Goal: Task Accomplishment & Management: Use online tool/utility

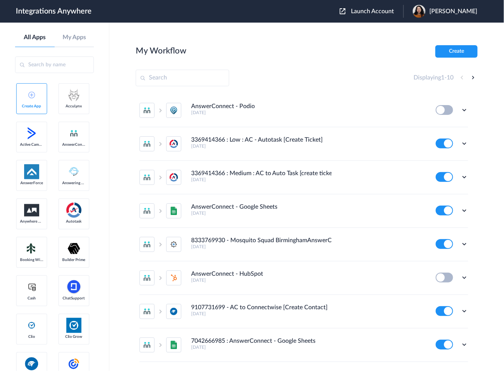
click at [393, 5] on div "Launch Account Emily Marquez My Account Logout" at bounding box center [412, 11] width 145 height 13
click at [389, 9] on span "Launch Account" at bounding box center [372, 11] width 43 height 6
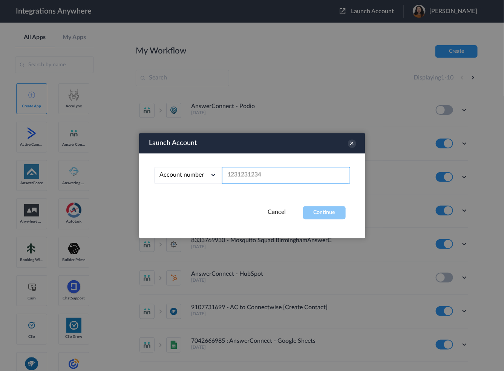
click at [233, 171] on input "text" at bounding box center [286, 175] width 128 height 17
paste input "1210005564"
click at [323, 220] on div "Launch Account Account number Account number Email address 1210005564 Cancel Co…" at bounding box center [252, 185] width 226 height 105
click at [323, 214] on button "Continue" at bounding box center [324, 212] width 43 height 13
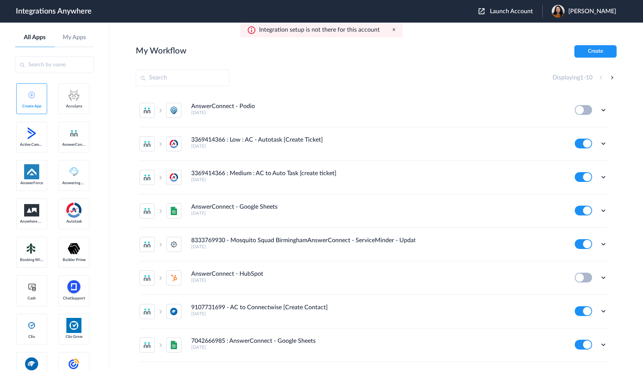
click at [504, 10] on span "Launch Account" at bounding box center [511, 11] width 43 height 6
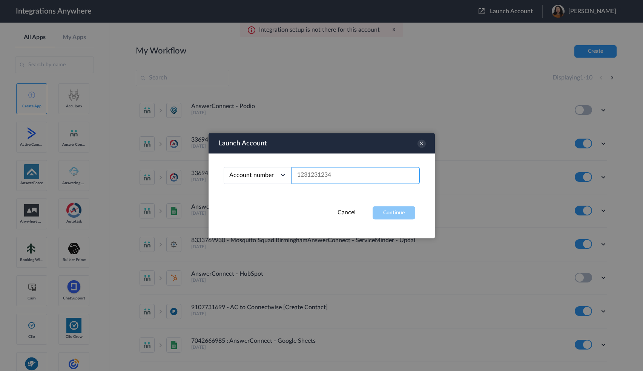
paste input "9192990978"
type input "9192990978"
click at [390, 215] on button "Continue" at bounding box center [393, 212] width 43 height 13
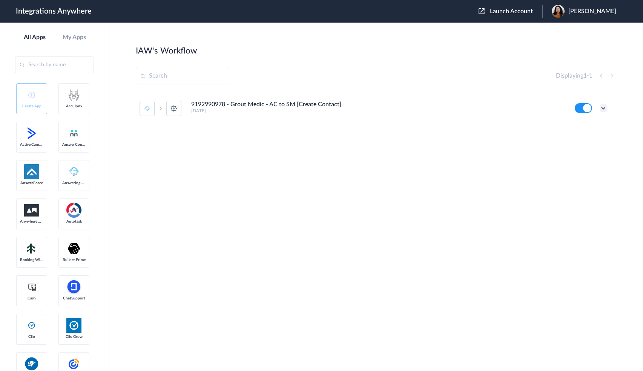
click at [504, 106] on icon at bounding box center [603, 108] width 8 height 8
click at [504, 129] on li "Edit" at bounding box center [582, 126] width 49 height 14
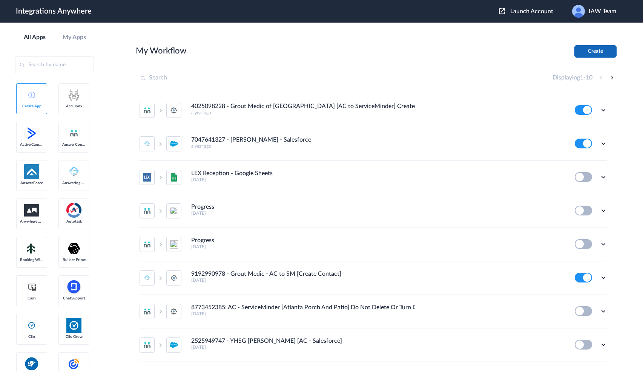
click at [596, 53] on button "Create" at bounding box center [595, 51] width 42 height 12
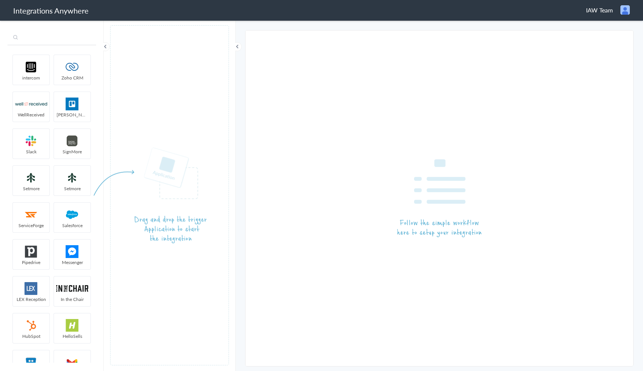
click at [38, 43] on input "text" at bounding box center [52, 38] width 89 height 14
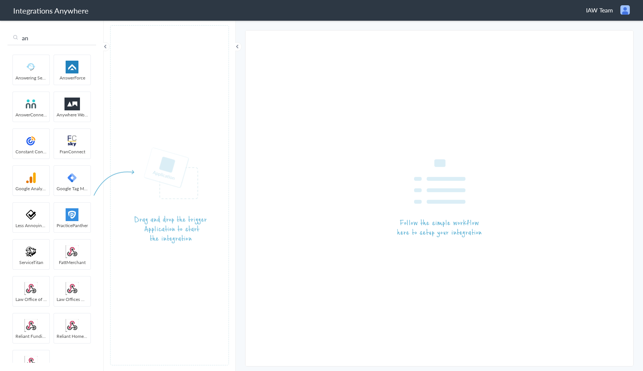
type input "an"
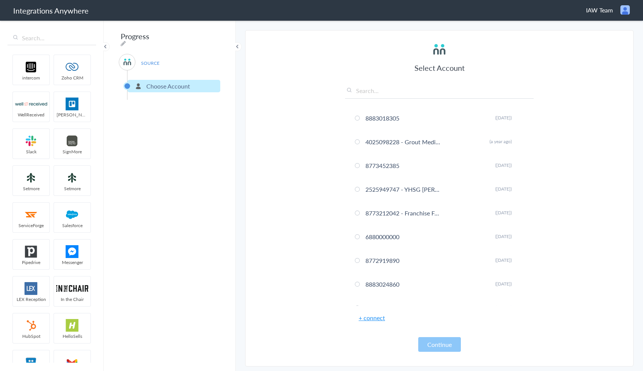
click at [492, 81] on div "Select Account 8883018305 Rename Delete (7 months ago) 4025098228 - Grout Medic…" at bounding box center [439, 197] width 188 height 310
click at [385, 93] on input "text" at bounding box center [439, 92] width 188 height 12
paste input "1210005564"
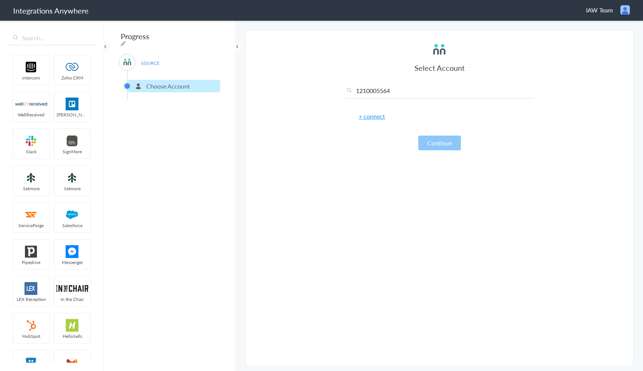
type input "1210005564"
click at [376, 116] on link "+ connect" at bounding box center [371, 116] width 26 height 9
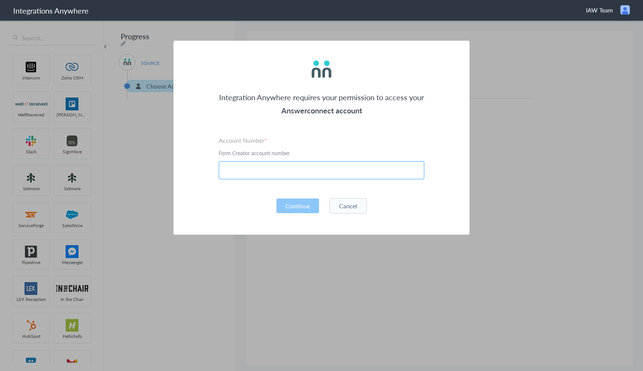
click at [292, 174] on input "text" at bounding box center [321, 170] width 205 height 18
paste input "1210005564"
type input "1210005564"
click at [250, 193] on div "Integration Anywhere requires your permission to access your Answerconnect acco…" at bounding box center [321, 138] width 296 height 194
click at [289, 207] on button "Continue" at bounding box center [297, 206] width 43 height 15
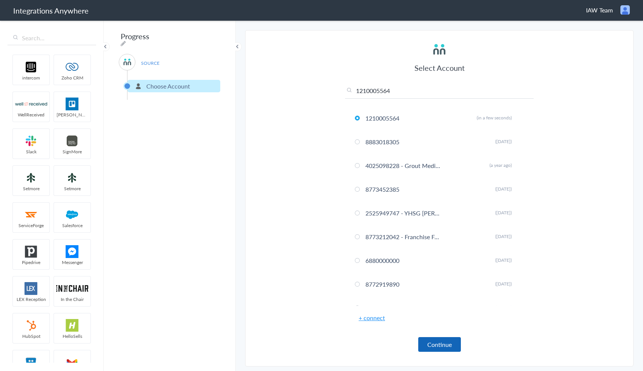
click at [445, 342] on button "Continue" at bounding box center [439, 344] width 43 height 15
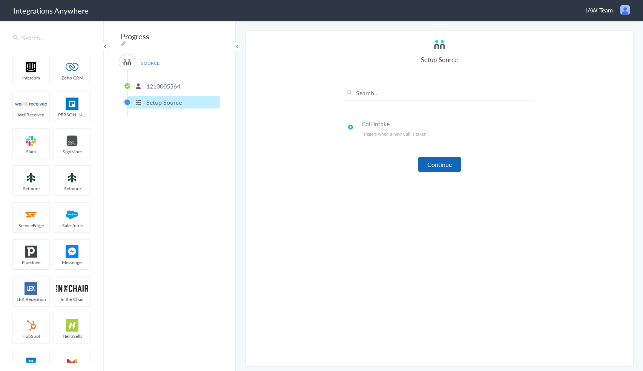
click at [430, 167] on button "Continue" at bounding box center [439, 164] width 43 height 15
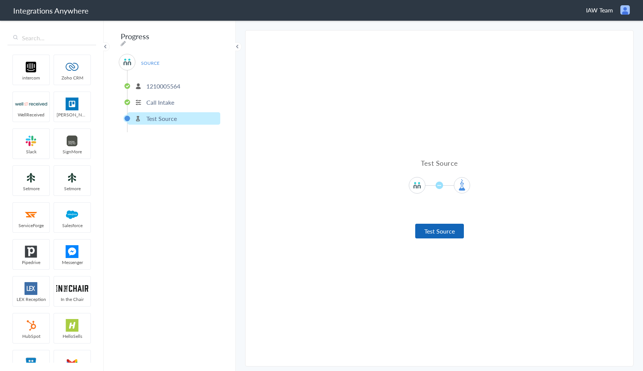
click at [424, 231] on button "Test Source" at bounding box center [439, 231] width 49 height 15
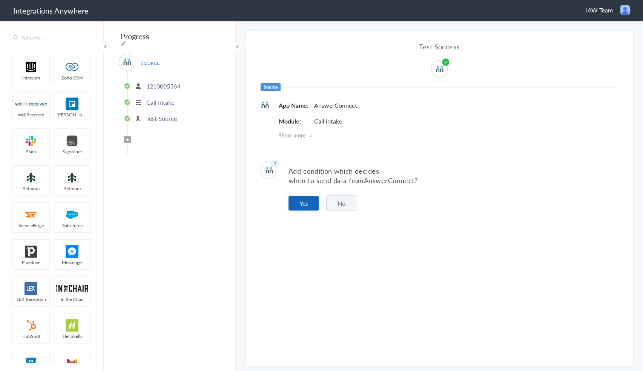
click at [311, 207] on button "Yes" at bounding box center [303, 203] width 30 height 15
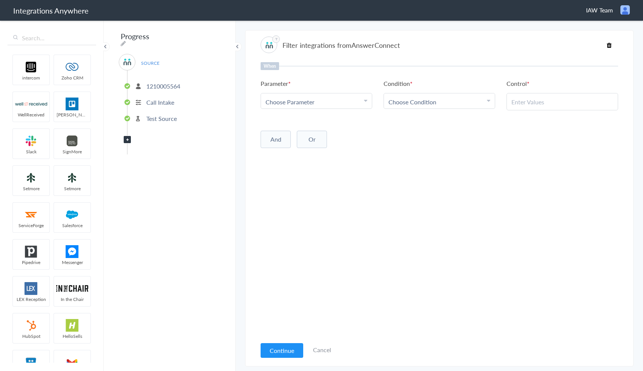
click at [315, 98] on div "Choose Parameter" at bounding box center [316, 102] width 102 height 9
click at [314, 121] on input "text" at bounding box center [316, 123] width 111 height 16
type input "call"
drag, startPoint x: 292, startPoint y: 144, endPoint x: 302, endPoint y: 138, distance: 11.3
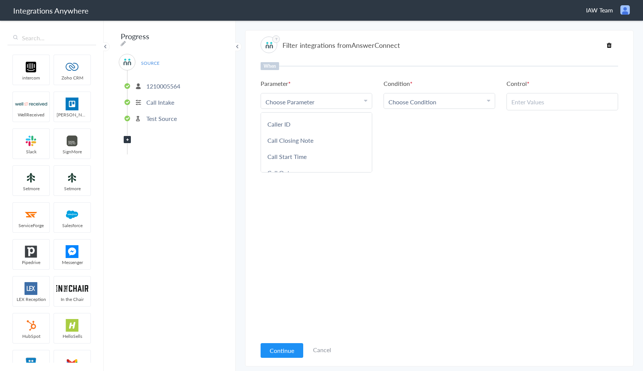
click at [292, 144] on link "Call Closing Note" at bounding box center [316, 140] width 111 height 16
click at [426, 108] on link "Choose Condition" at bounding box center [439, 100] width 111 height 15
click at [423, 166] on link "Does Not Exists" at bounding box center [439, 171] width 111 height 16
click at [285, 346] on button "Continue" at bounding box center [281, 350] width 43 height 15
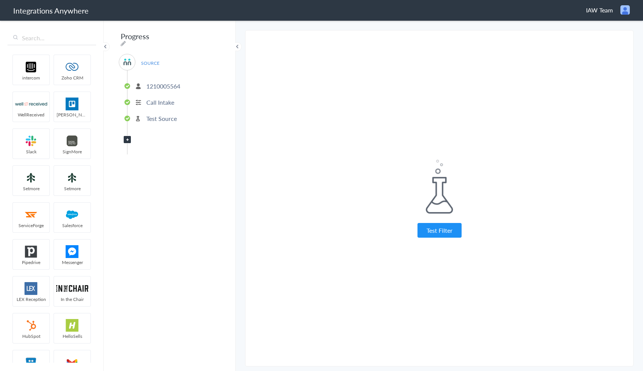
click at [455, 229] on button "Test Filter" at bounding box center [439, 230] width 44 height 15
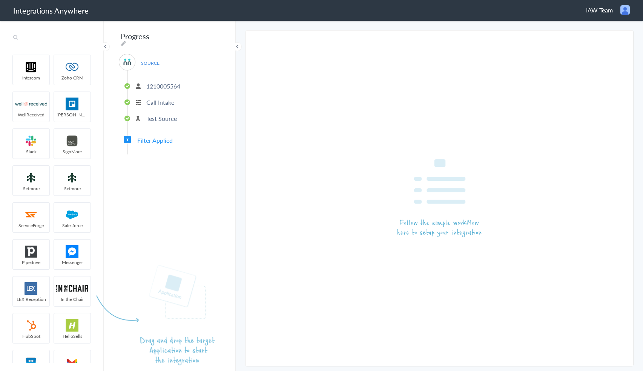
click at [42, 32] on input "text" at bounding box center [52, 38] width 89 height 14
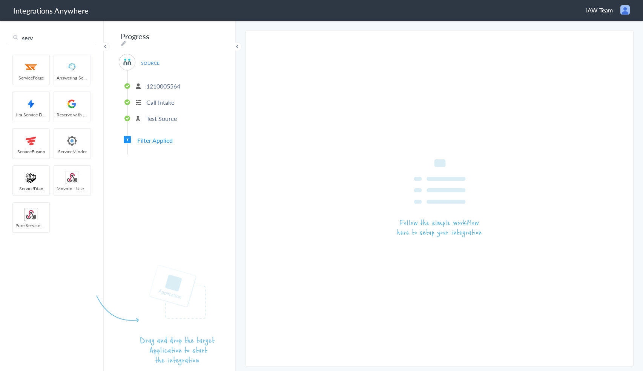
type input "serv"
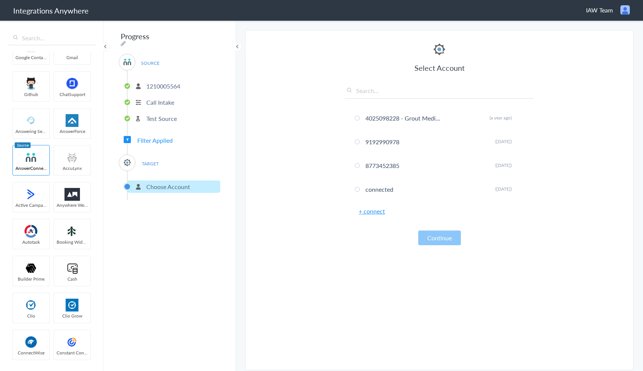
click at [601, 63] on section "Select Account 1210005564 Rename Delete (in a few seconds) 8883018305 Rename De…" at bounding box center [439, 200] width 388 height 340
click at [384, 91] on input "text" at bounding box center [439, 92] width 188 height 12
paste input "9192990978"
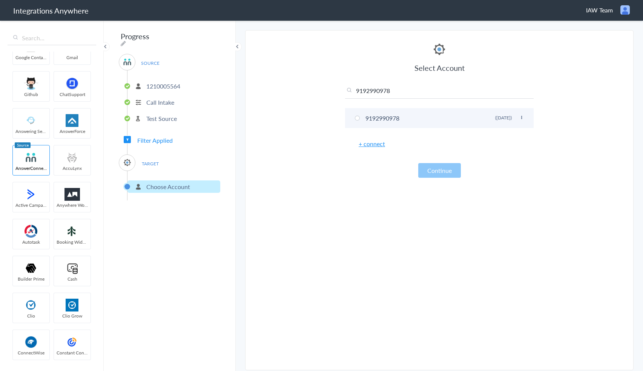
type input "9192990978"
click at [357, 118] on span at bounding box center [357, 118] width 5 height 5
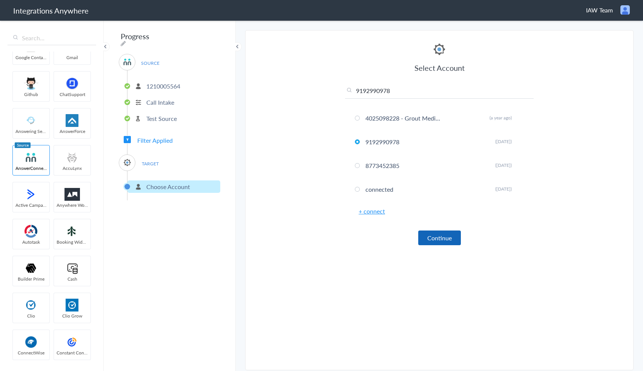
click at [432, 237] on button "Continue" at bounding box center [439, 238] width 43 height 15
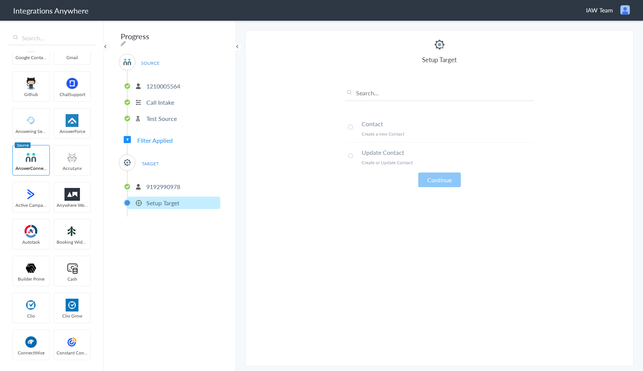
click at [366, 124] on h4 "Contact" at bounding box center [447, 123] width 172 height 9
click at [451, 187] on button "Continue" at bounding box center [439, 180] width 43 height 15
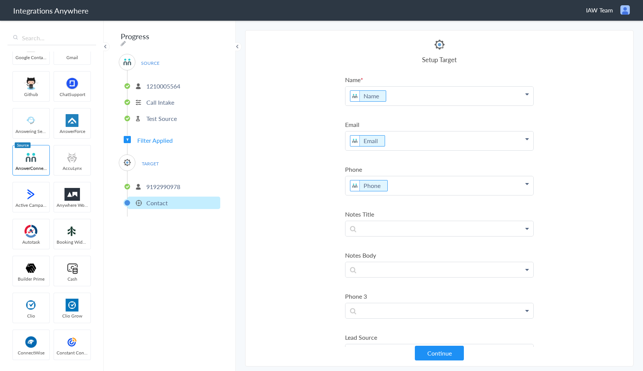
drag, startPoint x: 582, startPoint y: 138, endPoint x: 578, endPoint y: 137, distance: 4.8
click at [582, 138] on section "Select Account 1210005564 Rename Delete (in a few seconds) 8883018305 Rename De…" at bounding box center [439, 198] width 388 height 337
drag, startPoint x: 573, startPoint y: 162, endPoint x: 577, endPoint y: 157, distance: 6.9
click at [574, 161] on section "Select Account 1210005564 Rename Delete (in a few seconds) 8883018305 Rename De…" at bounding box center [439, 198] width 388 height 337
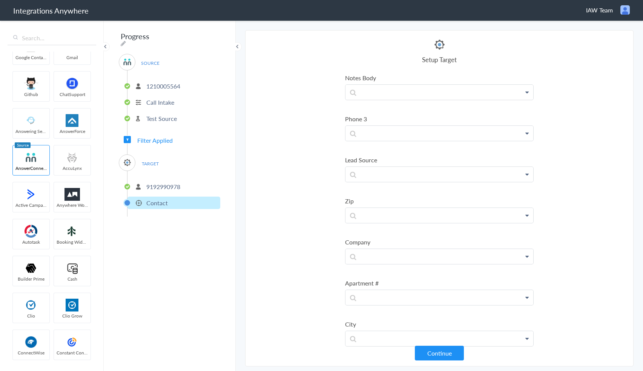
scroll to position [236, 0]
click at [599, 165] on section "Select Account 1210005564 Rename Delete (in a few seconds) 8883018305 Rename De…" at bounding box center [439, 198] width 388 height 337
click at [384, 153] on p at bounding box center [439, 157] width 188 height 15
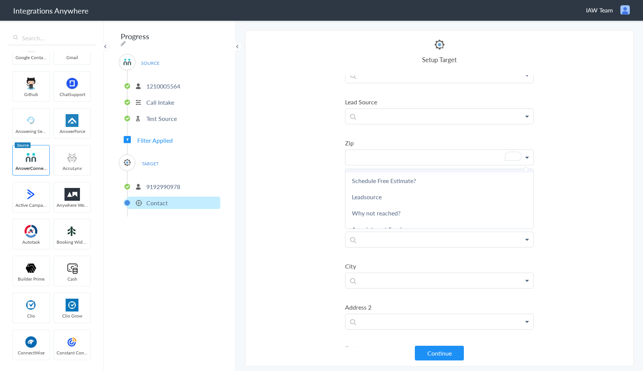
scroll to position [188, 0]
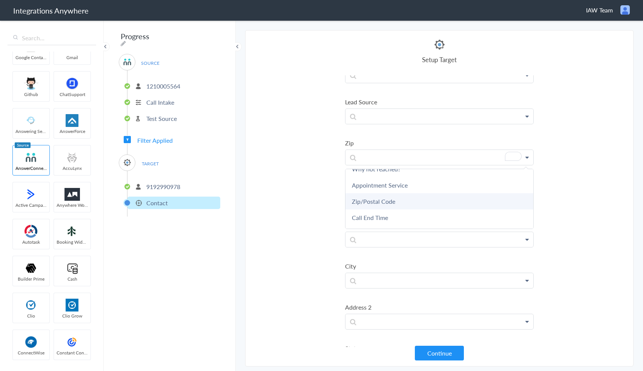
click at [411, 202] on link "Zip/Postal Code" at bounding box center [439, 201] width 188 height 16
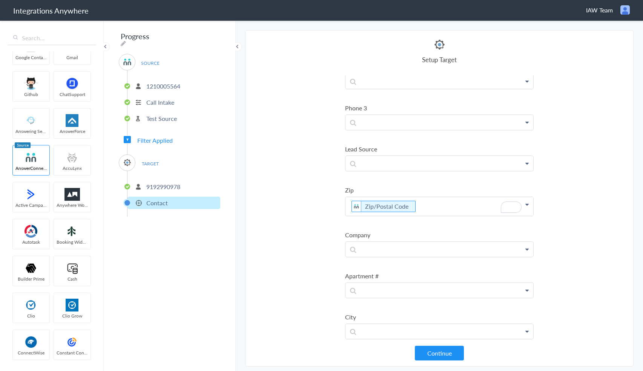
scroll to position [330, 0]
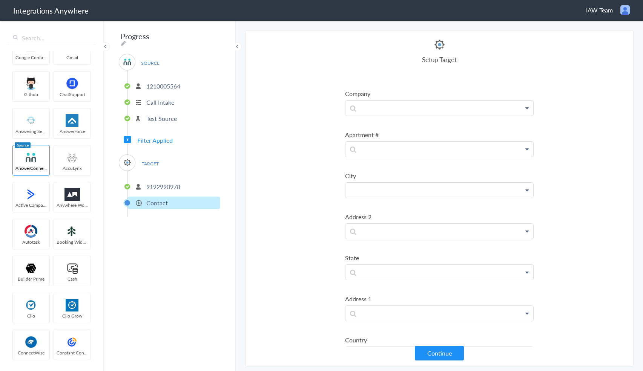
click at [375, 185] on p at bounding box center [439, 190] width 188 height 15
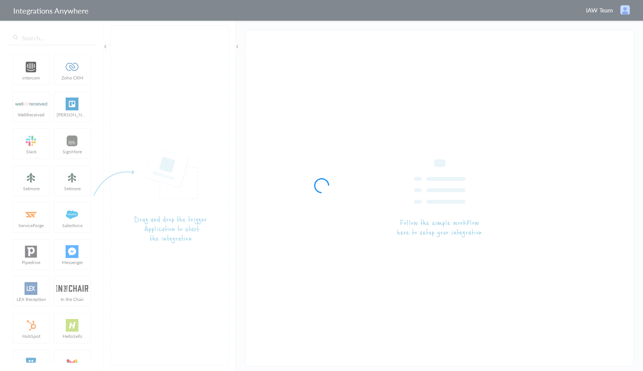
type input "9192990978 - Grout Medic - AC to SM [Create Contact]"
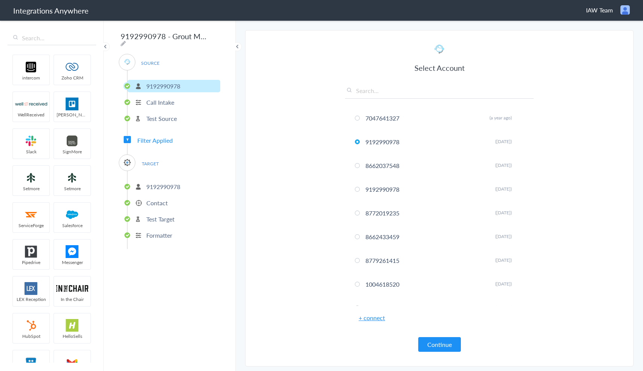
drag, startPoint x: 151, startPoint y: 156, endPoint x: 149, endPoint y: 159, distance: 4.2
click at [150, 159] on span "TARGET" at bounding box center [150, 164] width 29 height 10
click at [145, 181] on li "9192990978" at bounding box center [173, 187] width 93 height 12
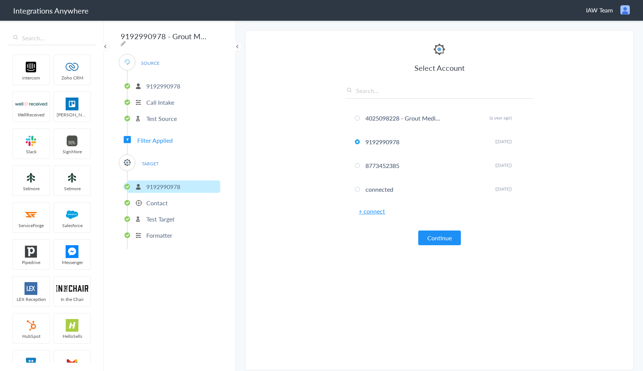
click at [152, 165] on span "TARGET" at bounding box center [150, 164] width 29 height 10
click at [155, 136] on span "Filter Applied" at bounding box center [154, 140] width 35 height 9
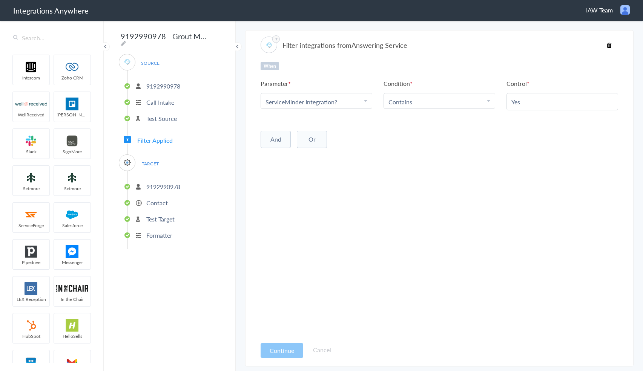
click at [151, 181] on li "9192990978" at bounding box center [173, 187] width 93 height 12
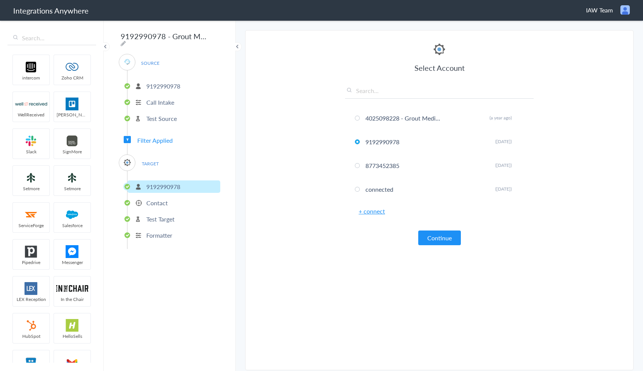
click at [150, 142] on div "SOURCE 9192990978 Call Intake Test Source Filter Applied TARGET 9192990978 Cont…" at bounding box center [169, 151] width 101 height 195
click at [152, 138] on span "Filter Applied" at bounding box center [154, 140] width 35 height 9
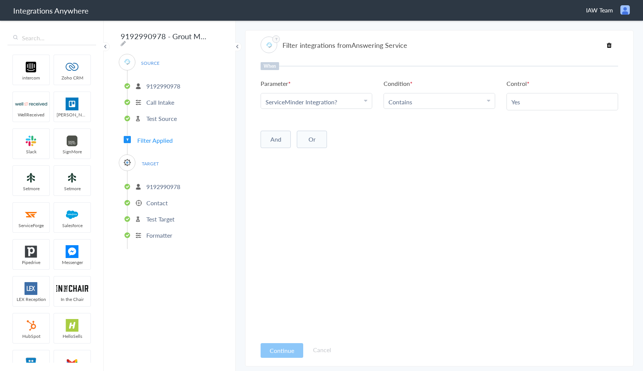
click at [150, 182] on p "9192990978" at bounding box center [163, 186] width 34 height 9
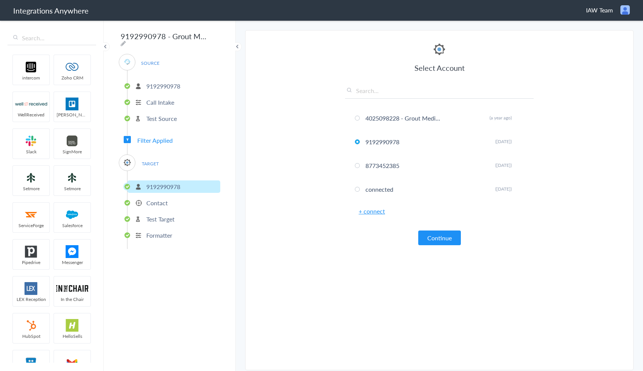
click at [149, 200] on p "Contact" at bounding box center [156, 203] width 21 height 9
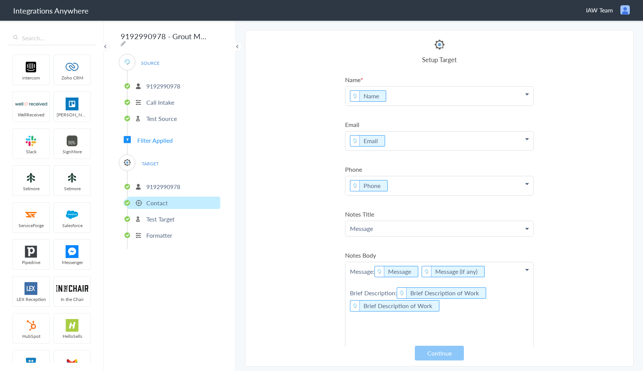
click at [159, 182] on p "9192990978" at bounding box center [163, 186] width 34 height 9
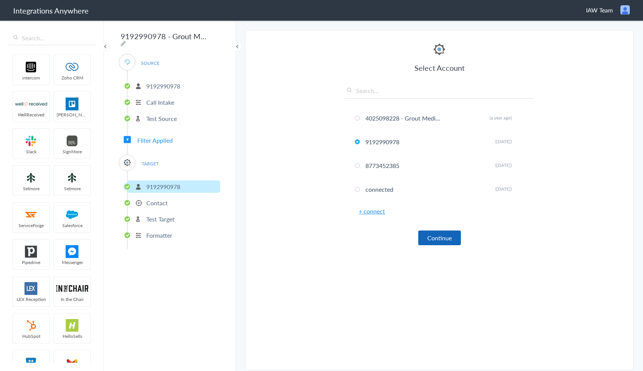
click at [445, 240] on button "Continue" at bounding box center [439, 238] width 43 height 15
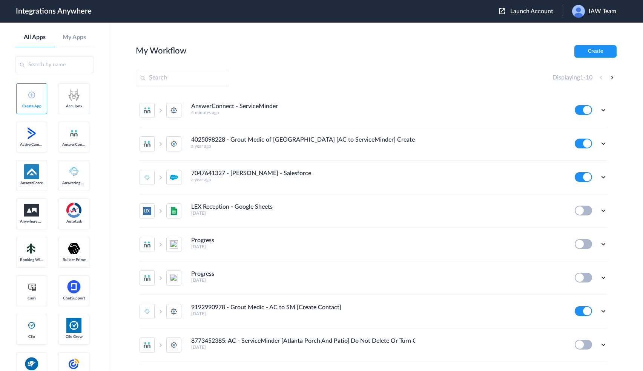
click at [497, 94] on li "AnswerConnect - ServiceMinder 4 minutes ago Edit Task history Delete" at bounding box center [372, 111] width 467 height 34
click at [599, 109] on icon at bounding box center [603, 110] width 8 height 8
click at [576, 129] on li "Edit" at bounding box center [582, 128] width 49 height 14
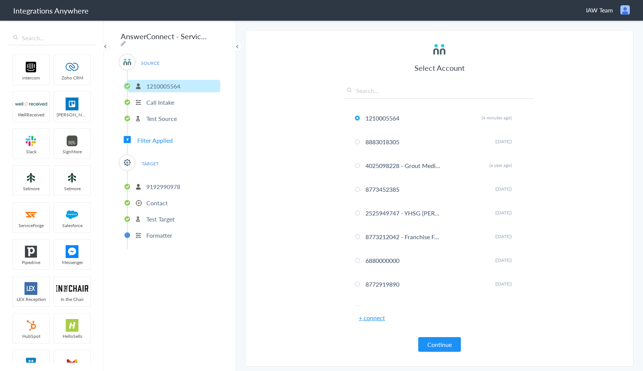
drag, startPoint x: 489, startPoint y: 50, endPoint x: 485, endPoint y: 47, distance: 4.1
click at [490, 48] on div "Select Account 1210005564 Rename Delete (4 minutes ago) 8883018305 Rename Delet…" at bounding box center [439, 197] width 188 height 310
click at [126, 40] on icon at bounding box center [123, 43] width 5 height 6
click at [125, 37] on input "AnswerConnect - ServiceMinder" at bounding box center [165, 36] width 93 height 14
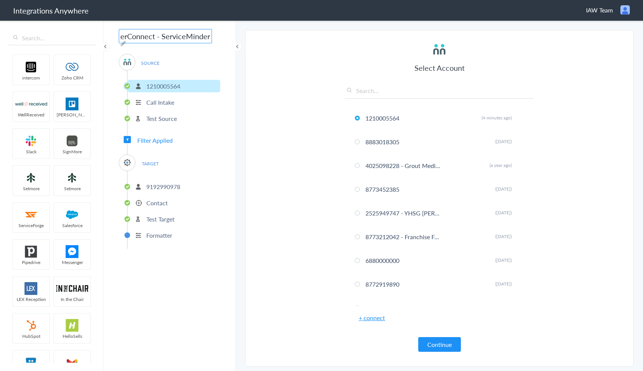
scroll to position [0, 0]
paste input "1210005564"
type input "1210005564 -AC to ServiceMinder [Create A Lead]"
click at [164, 182] on p "9192990978" at bounding box center [163, 186] width 34 height 9
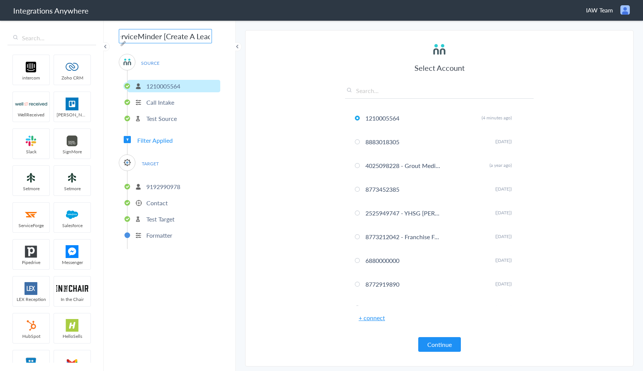
scroll to position [0, 0]
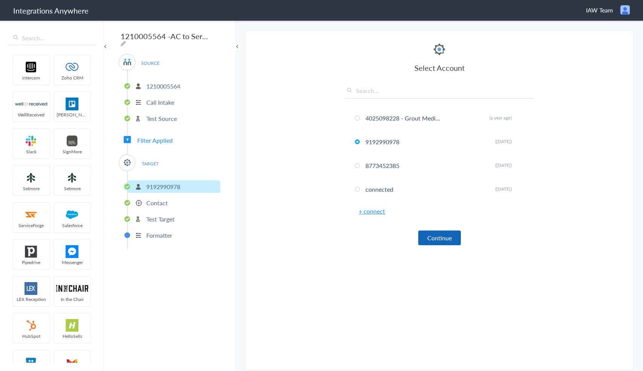
click at [434, 239] on button "Continue" at bounding box center [439, 238] width 43 height 15
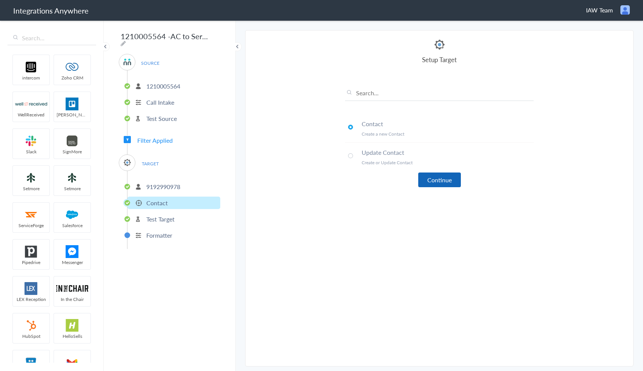
click at [444, 177] on button "Continue" at bounding box center [439, 180] width 43 height 15
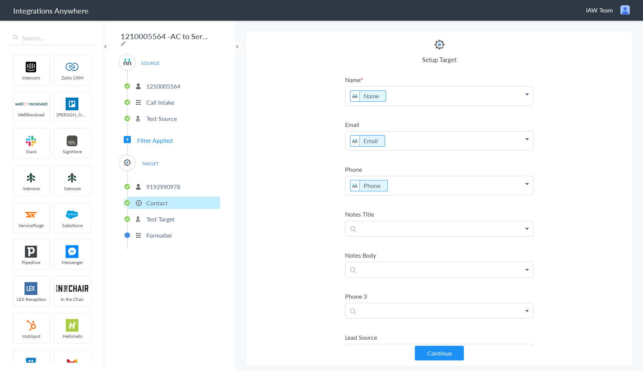
drag, startPoint x: 483, startPoint y: 33, endPoint x: 464, endPoint y: 17, distance: 24.9
click at [483, 33] on section "Select Account 1210005564 Rename Delete (4 minutes ago) 8883018305 Rename Delet…" at bounding box center [439, 198] width 388 height 337
click at [445, 353] on button "Continue" at bounding box center [439, 353] width 49 height 15
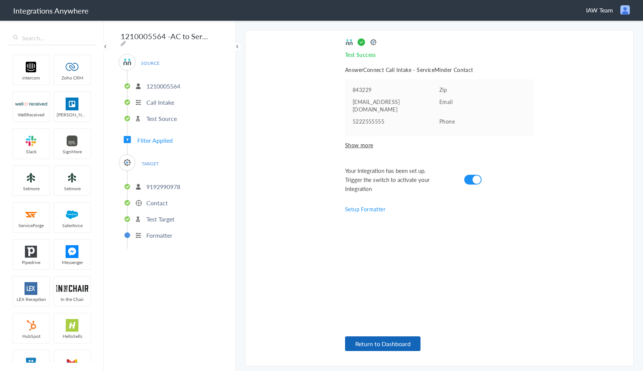
click at [389, 343] on button "Return to Dashboard" at bounding box center [382, 344] width 75 height 15
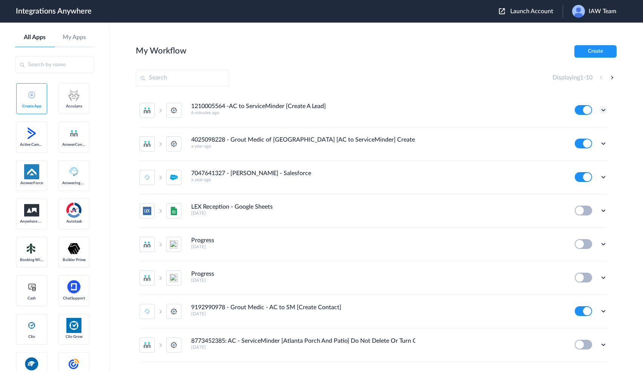
click at [599, 110] on icon at bounding box center [603, 110] width 8 height 8
click at [587, 140] on link "Task history" at bounding box center [581, 141] width 36 height 5
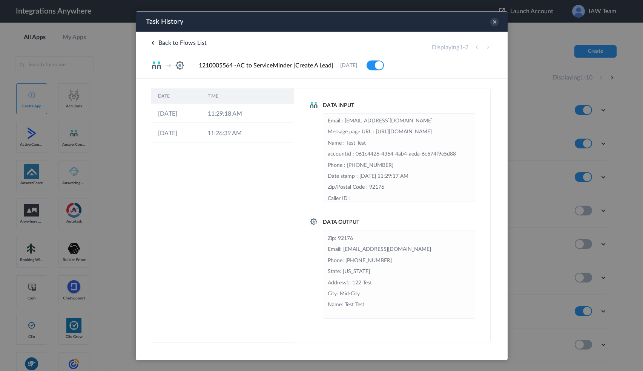
click at [443, 78] on div "Back to Flows List Displaying 1 - 2 → 1210005564 -AC to ServiceMinder [Create A…" at bounding box center [321, 55] width 372 height 47
